Goal: Information Seeking & Learning: Find specific fact

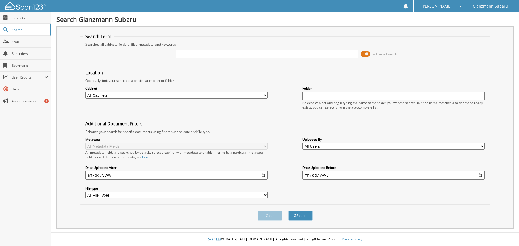
click at [367, 52] on span at bounding box center [365, 54] width 9 height 8
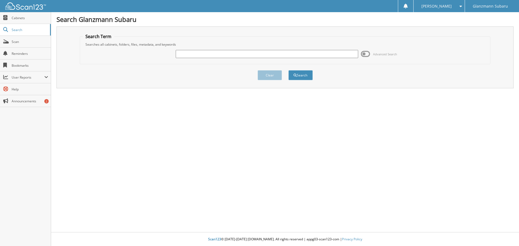
click at [249, 52] on input "text" at bounding box center [267, 54] width 182 height 8
type input "fels"
click at [298, 76] on button "Search" at bounding box center [300, 75] width 24 height 10
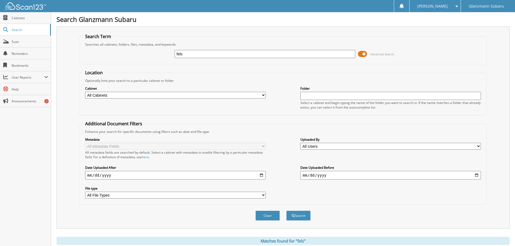
click at [286, 211] on button "Search" at bounding box center [298, 216] width 24 height 10
click at [364, 56] on span at bounding box center [362, 54] width 9 height 8
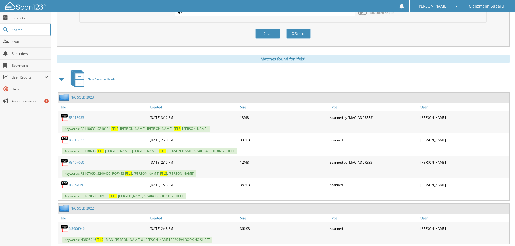
scroll to position [38, 0]
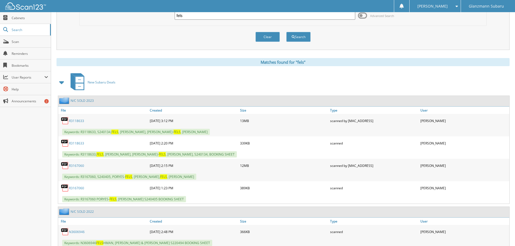
click at [138, 177] on span "Keywords: R3167060, S240405, PORYES- FELS , DEBRA LYNN, FELS , ANTHONY DAVID" at bounding box center [129, 177] width 134 height 6
click at [73, 164] on link "R3167060" at bounding box center [76, 166] width 15 height 5
